Goal: Find specific page/section: Find specific page/section

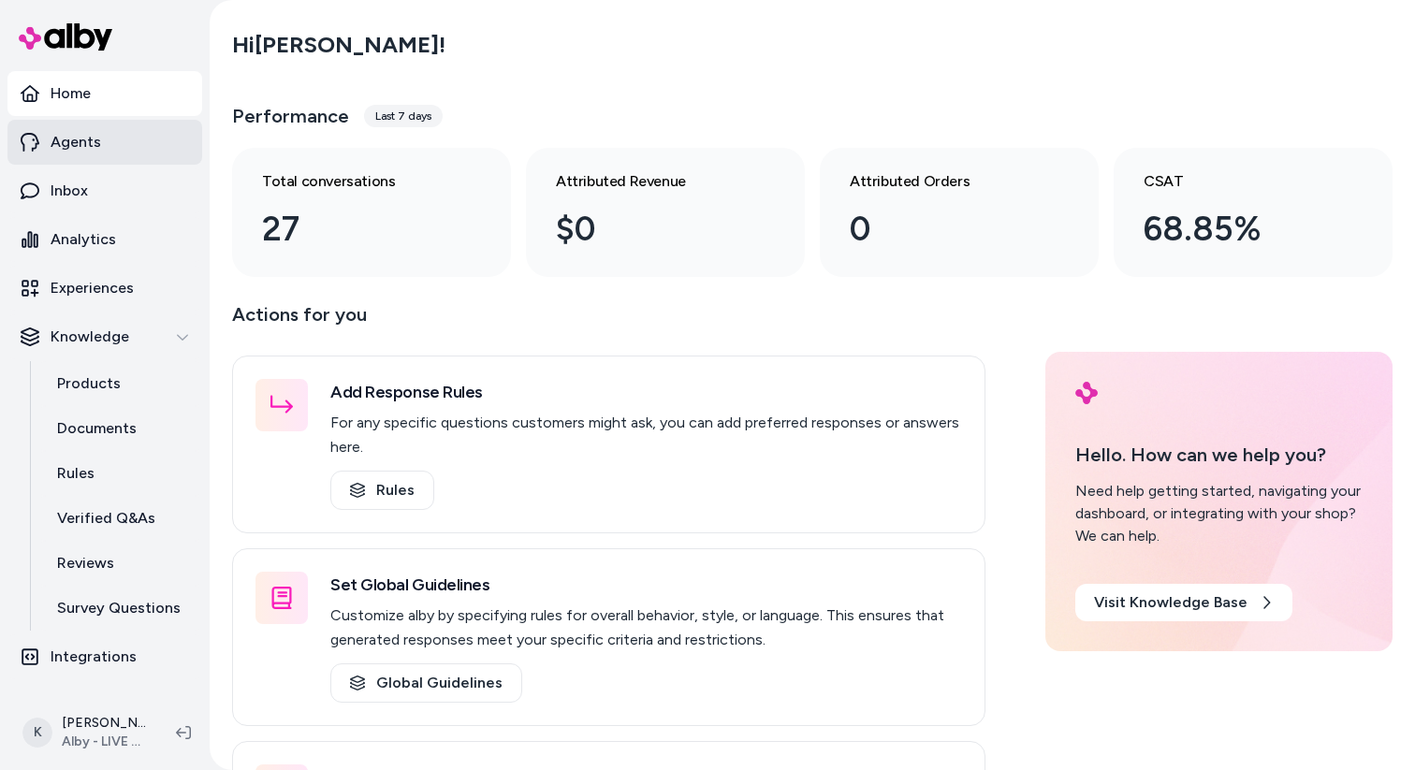
click at [119, 132] on link "Agents" at bounding box center [104, 142] width 195 height 45
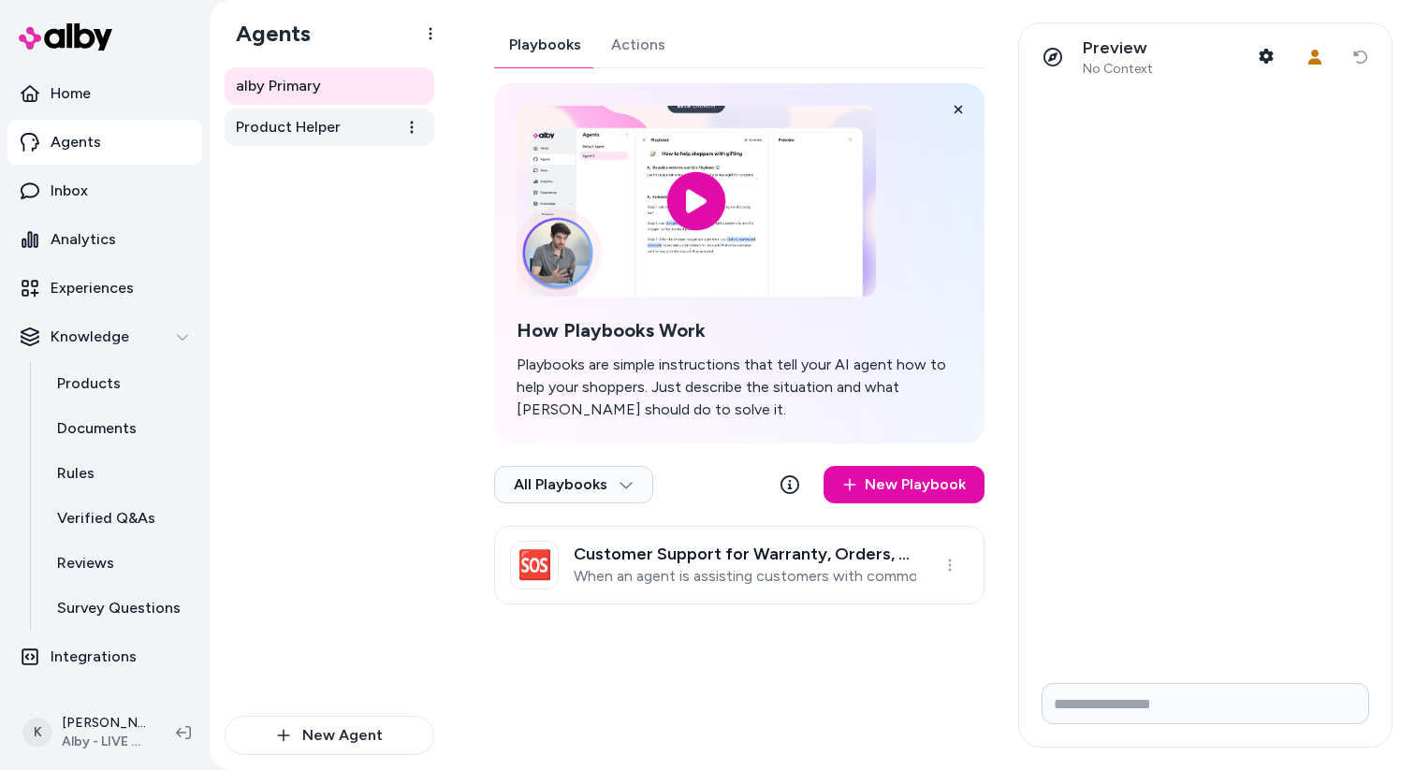
click at [313, 142] on link "Product Helper" at bounding box center [330, 127] width 210 height 37
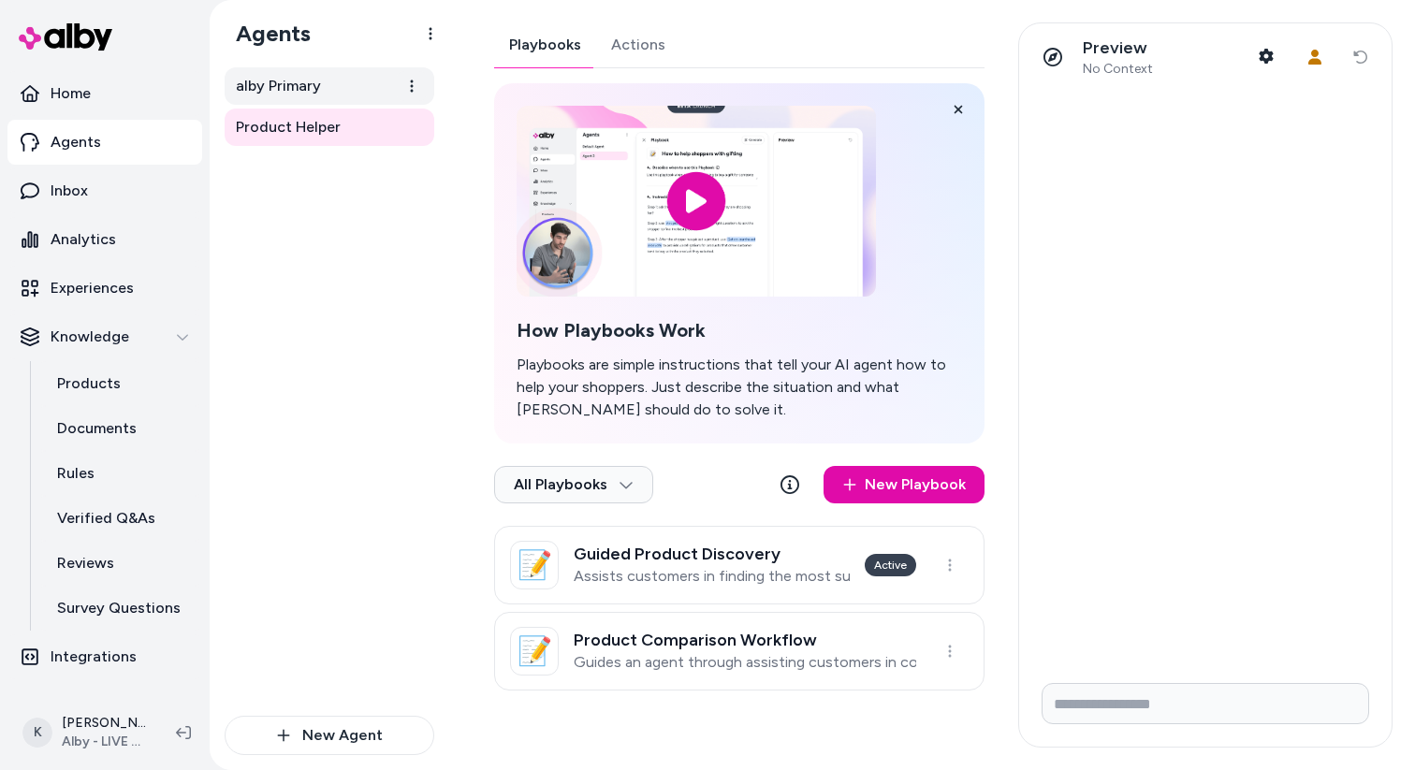
click at [357, 84] on link "alby Primary" at bounding box center [330, 85] width 210 height 37
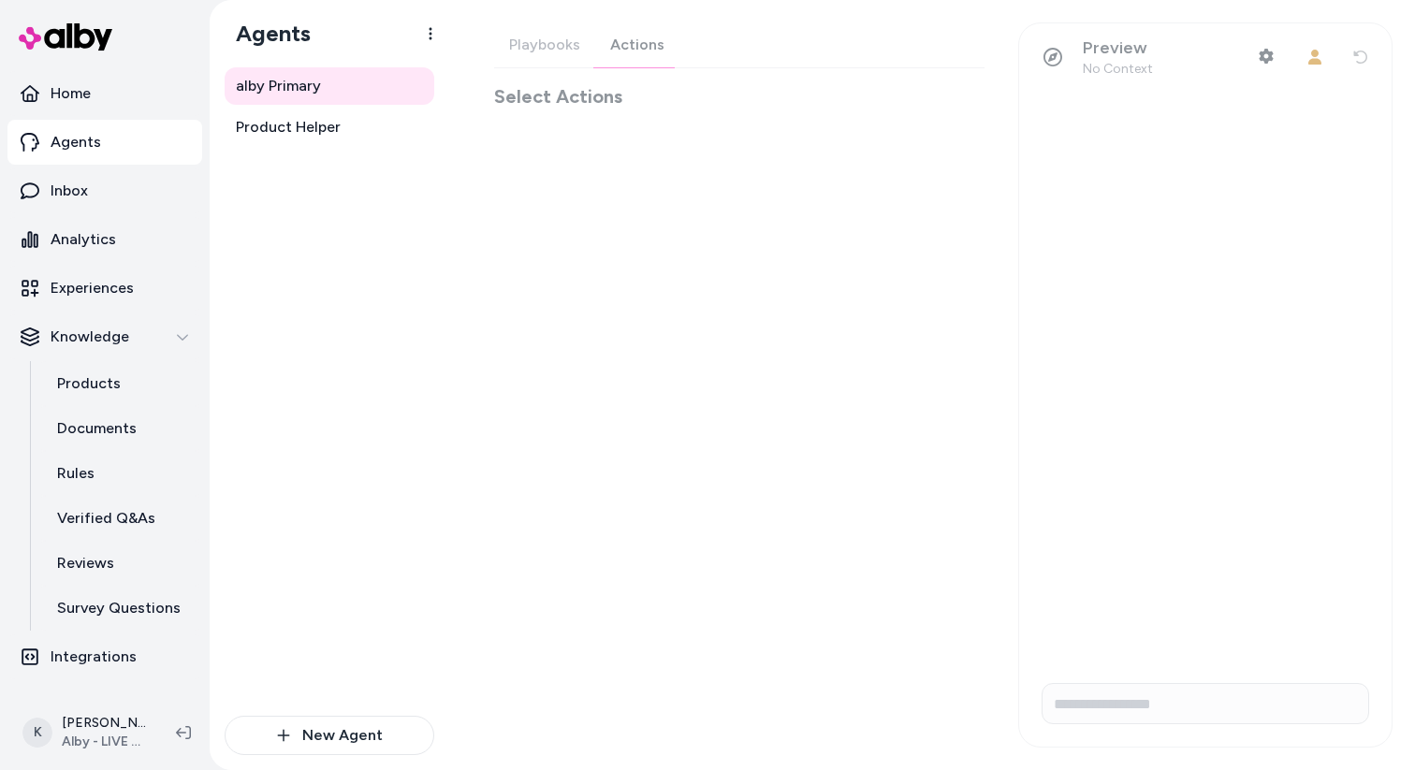
click at [623, 52] on div "Playbooks Actions Select Actions" at bounding box center [739, 65] width 490 height 87
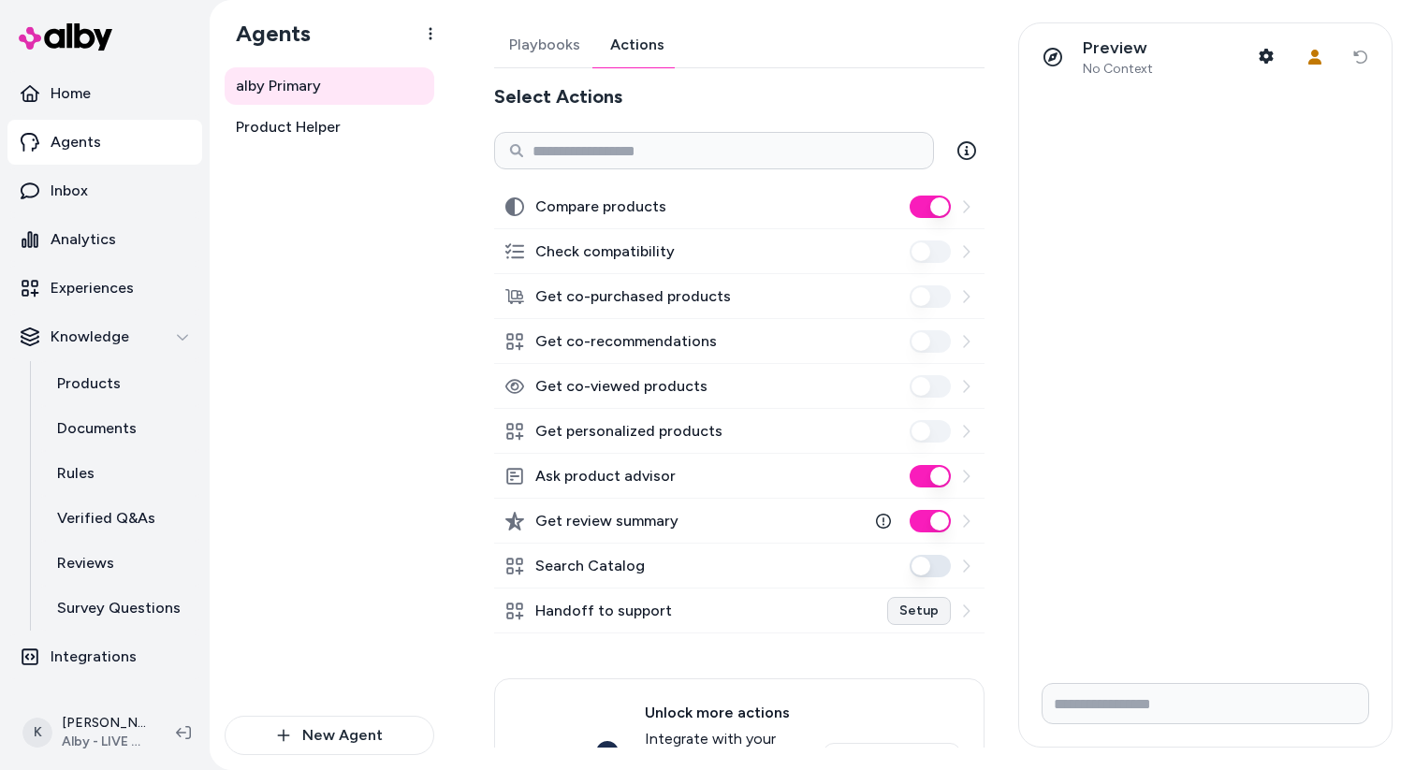
click at [921, 613] on link "Setup" at bounding box center [919, 611] width 64 height 28
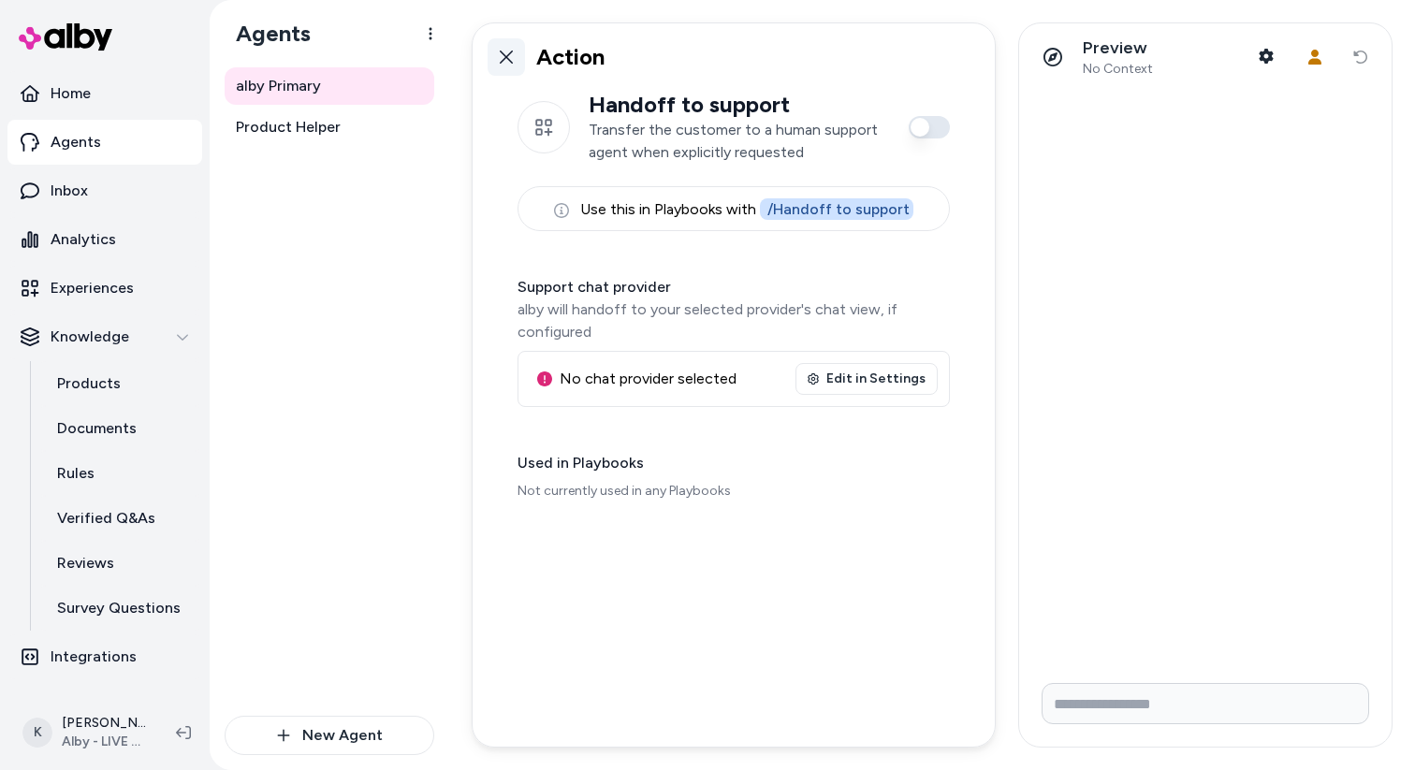
click at [504, 56] on icon at bounding box center [506, 57] width 13 height 13
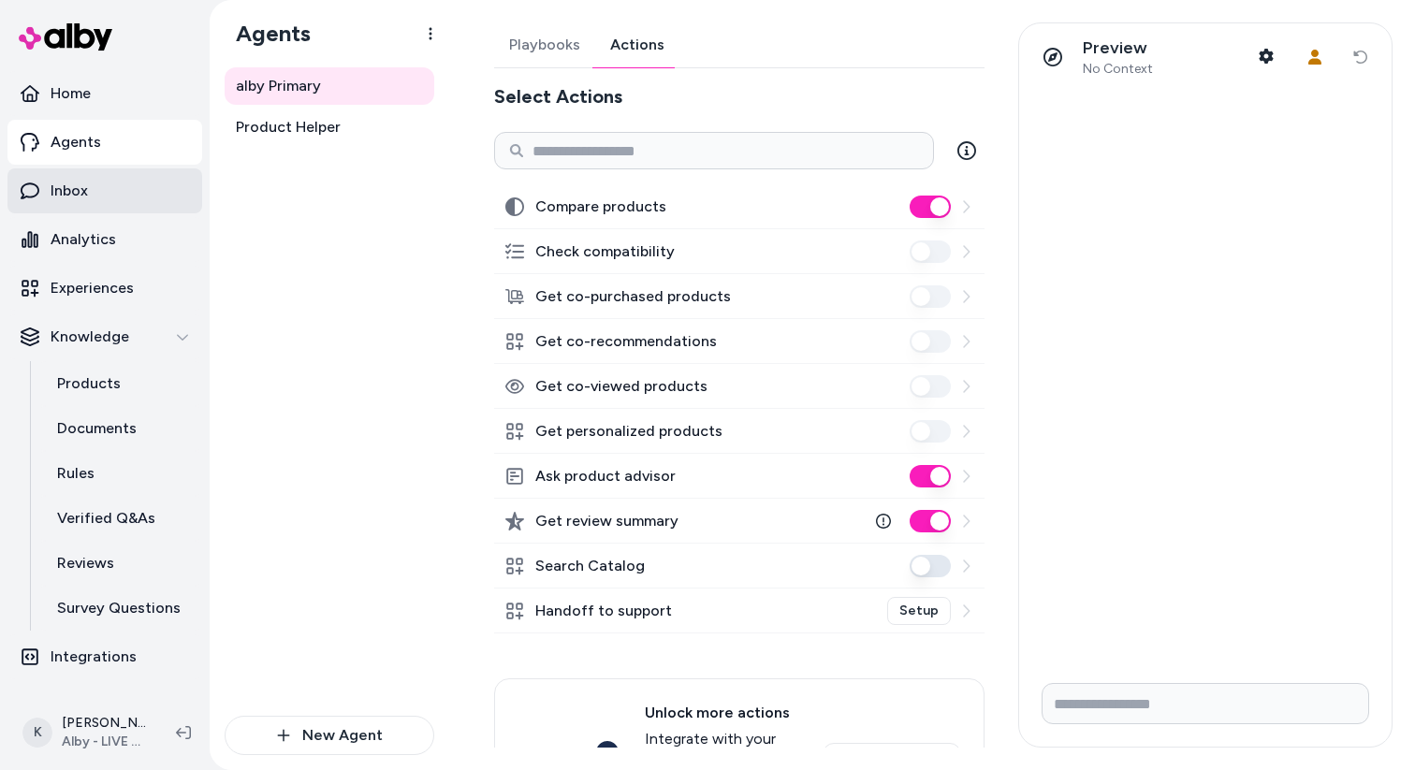
click at [135, 211] on link "Inbox" at bounding box center [104, 190] width 195 height 45
